Goal: Check status: Check status

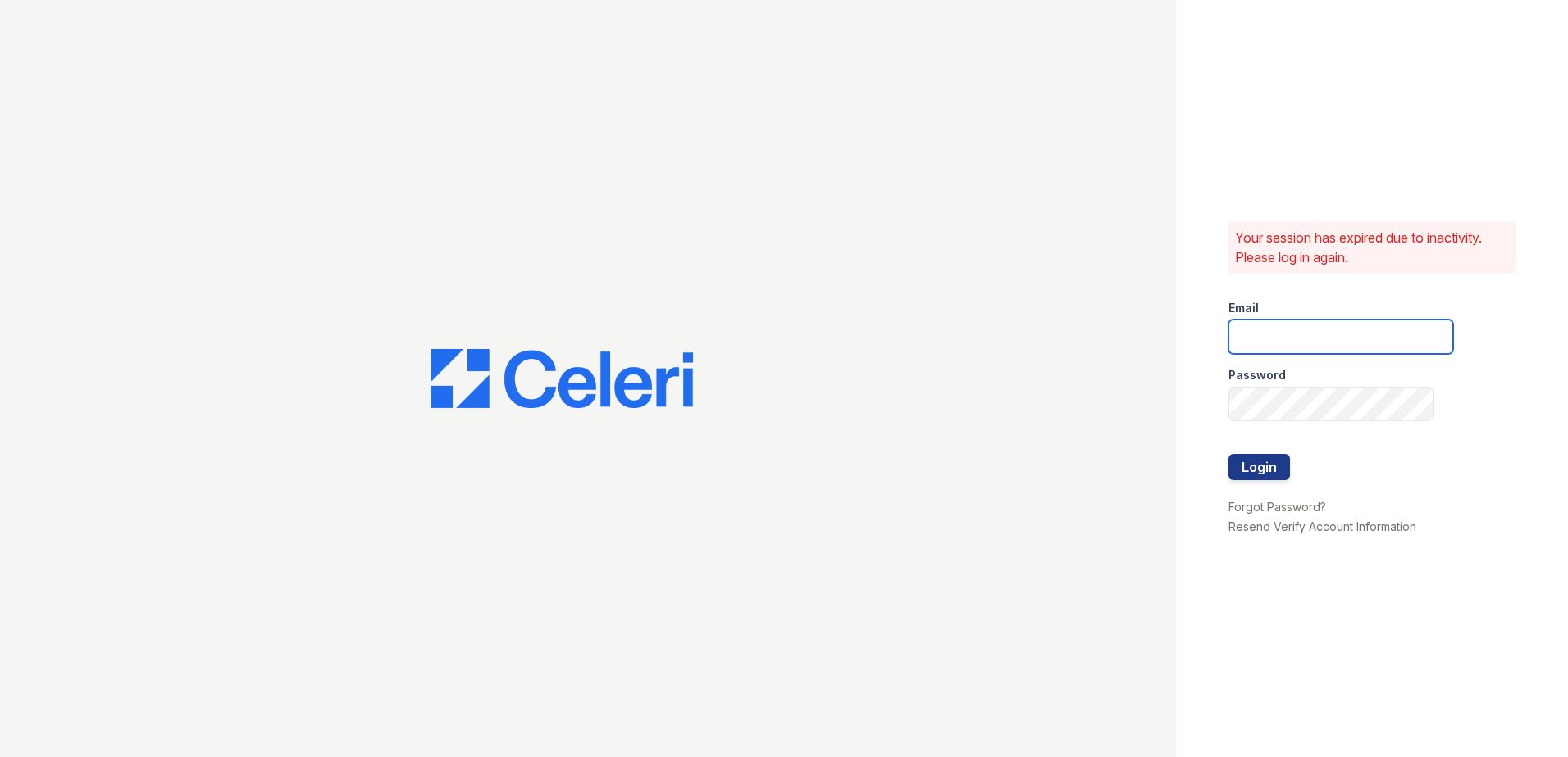
click at [1329, 324] on input "email" at bounding box center [1340, 337] width 224 height 35
type input "[EMAIL_ADDRESS][DOMAIN_NAME]"
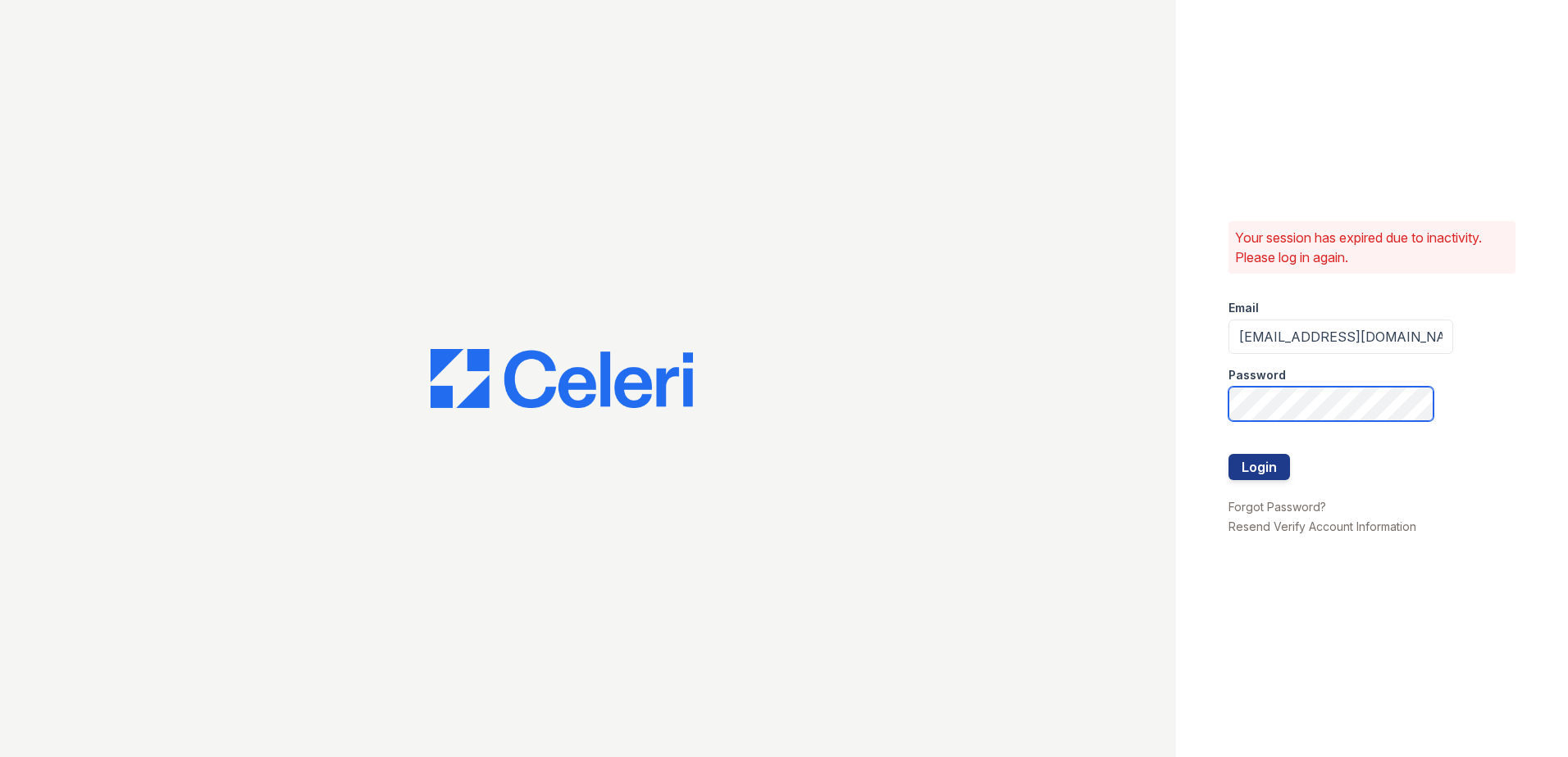
click at [1228, 454] on button "Login" at bounding box center [1258, 467] width 61 height 27
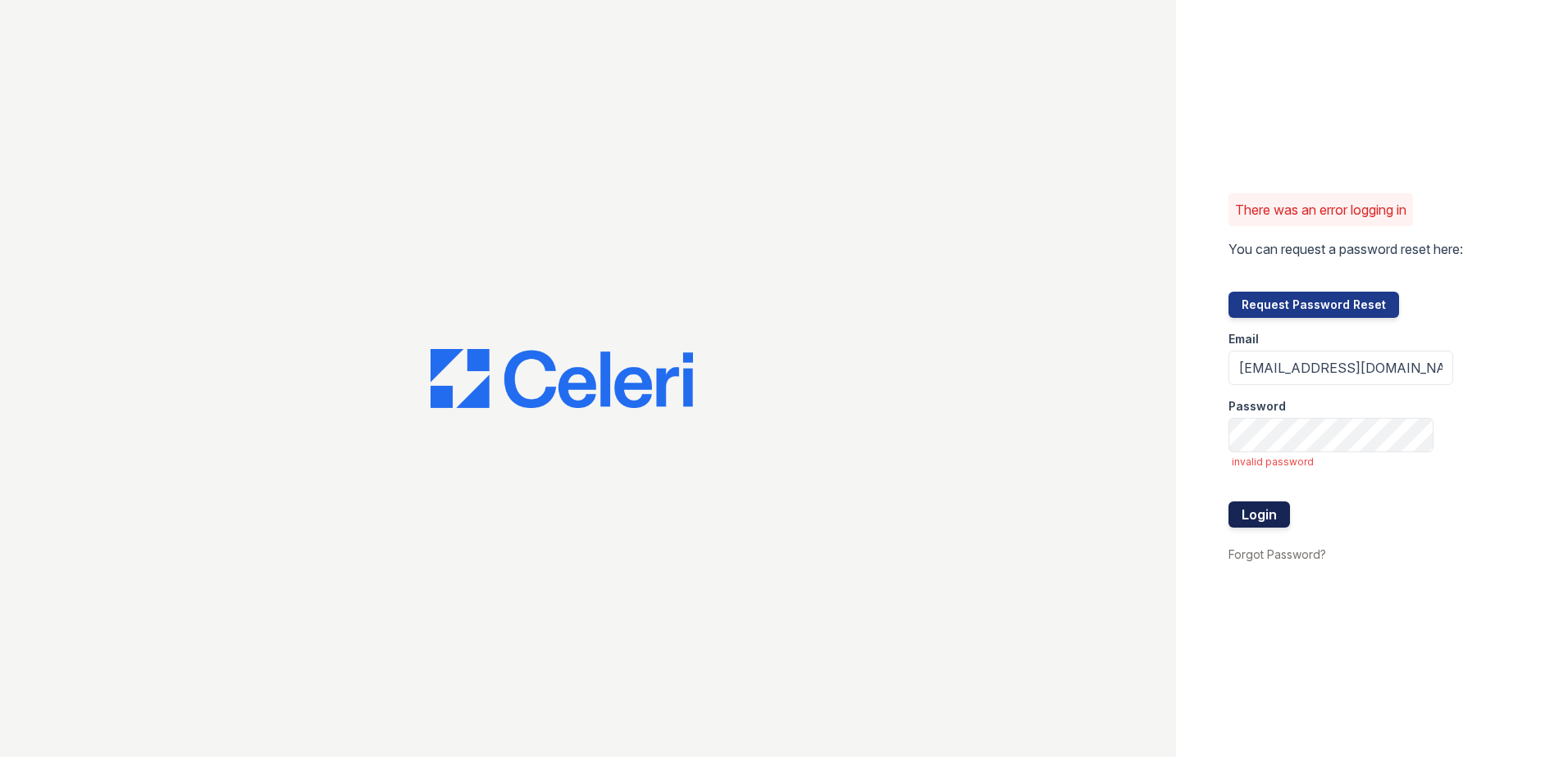
click at [1259, 514] on button "Login" at bounding box center [1258, 515] width 61 height 27
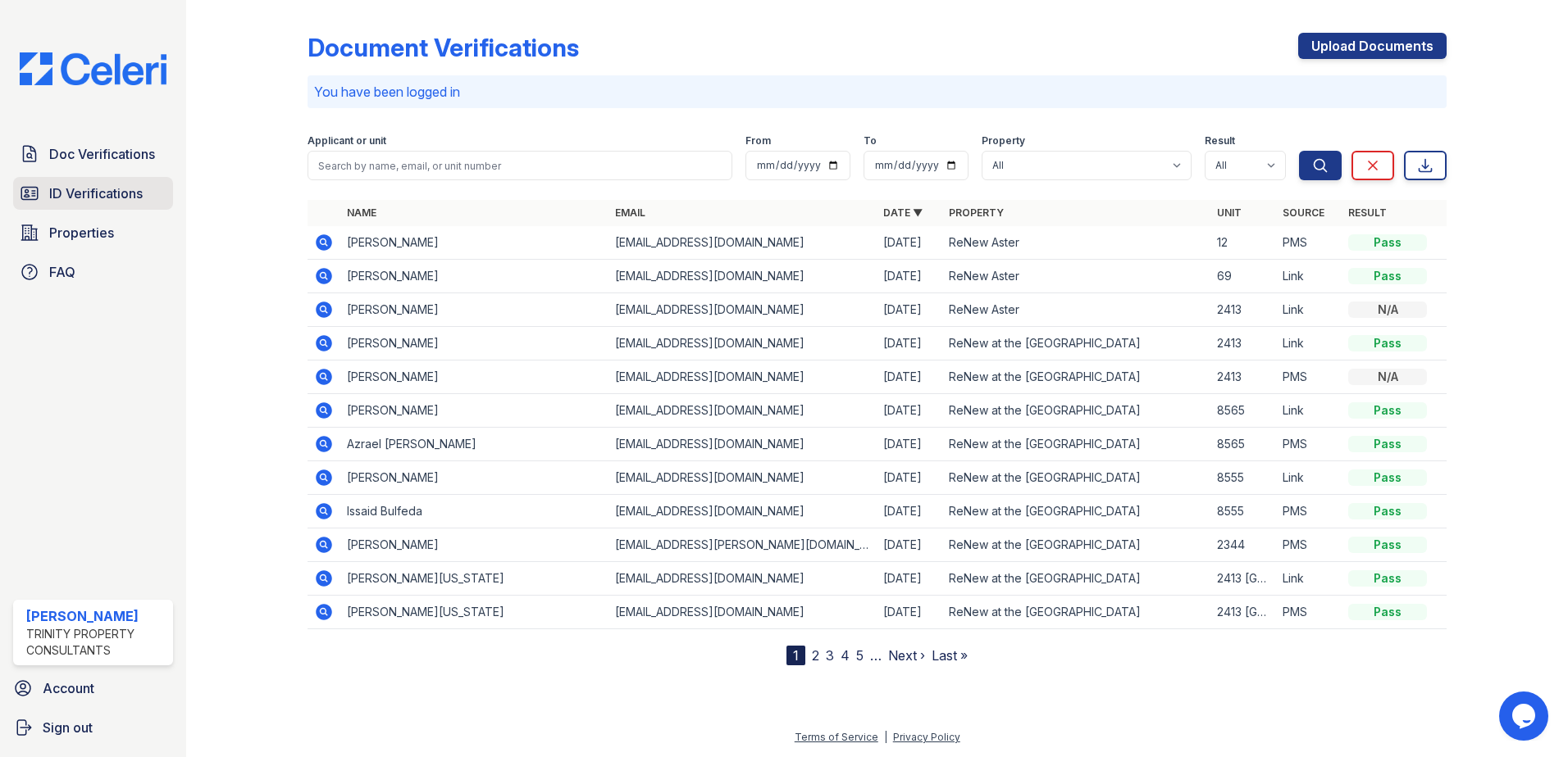
click at [105, 195] on span "ID Verifications" at bounding box center [95, 193] width 93 height 20
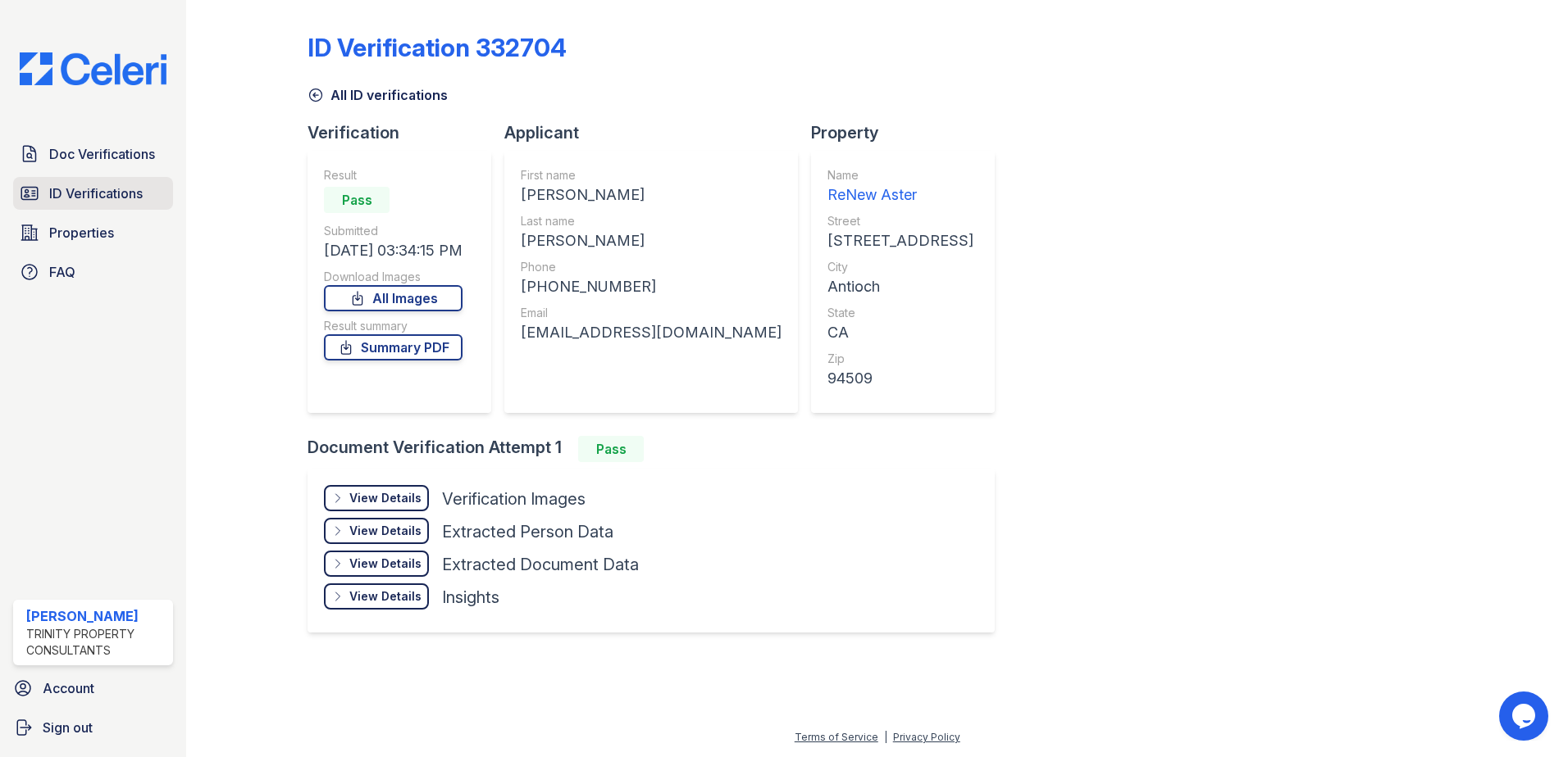
click at [87, 186] on span "ID Verifications" at bounding box center [95, 193] width 93 height 20
